Goal: Task Accomplishment & Management: Complete application form

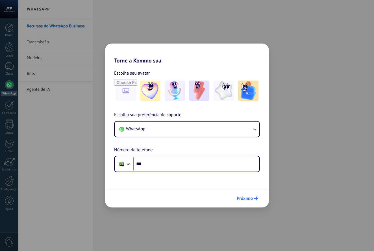
click at [247, 197] on span "Próximo" at bounding box center [245, 198] width 16 height 4
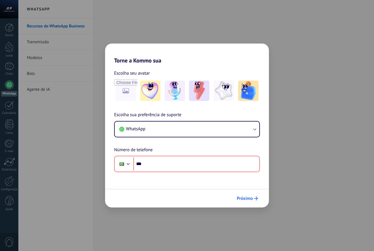
click at [249, 198] on span "Próximo" at bounding box center [245, 198] width 16 height 4
click at [225, 43] on div "Torne a Kommo sua Escolha seu avatar Escolha sua preferência de suporte WhatsAp…" at bounding box center [187, 125] width 374 height 251
click at [194, 25] on div "Torne a Kommo sua Escolha seu avatar Escolha sua preferência de suporte WhatsAp…" at bounding box center [187, 125] width 374 height 251
